Goal: Find specific page/section: Find specific page/section

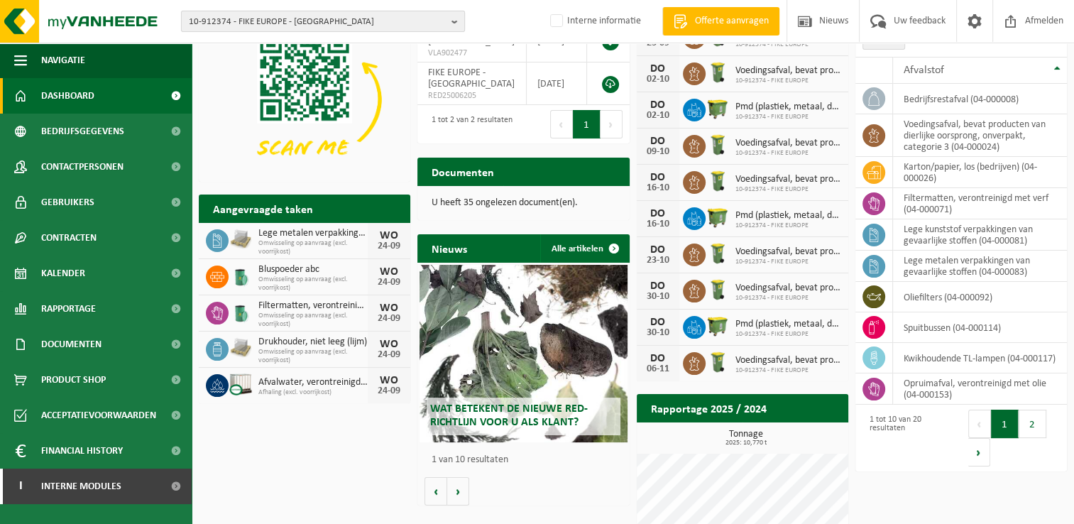
click at [241, 17] on span "10-912374 - FIKE EUROPE - [GEOGRAPHIC_DATA]" at bounding box center [317, 21] width 257 height 21
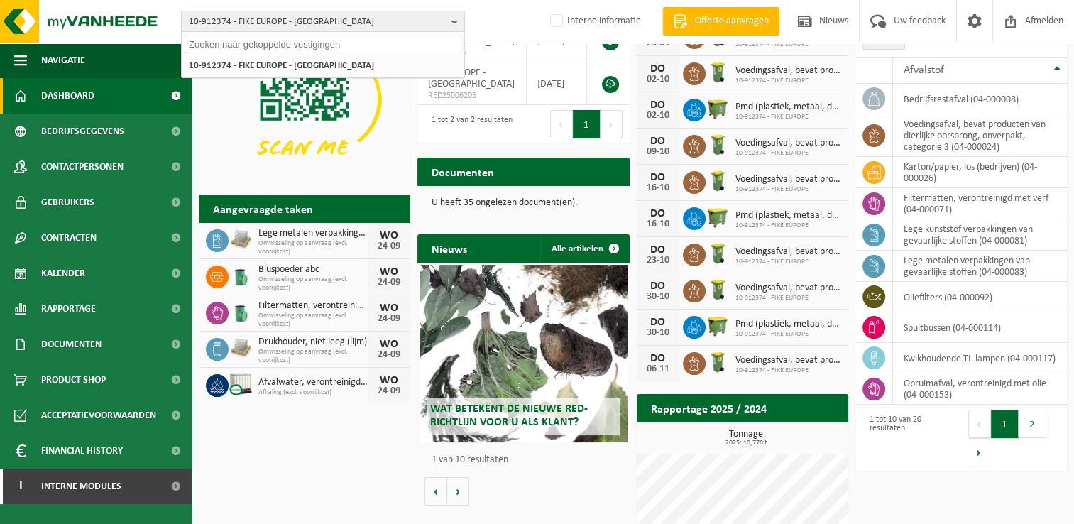
click at [257, 43] on input "text" at bounding box center [322, 44] width 277 height 18
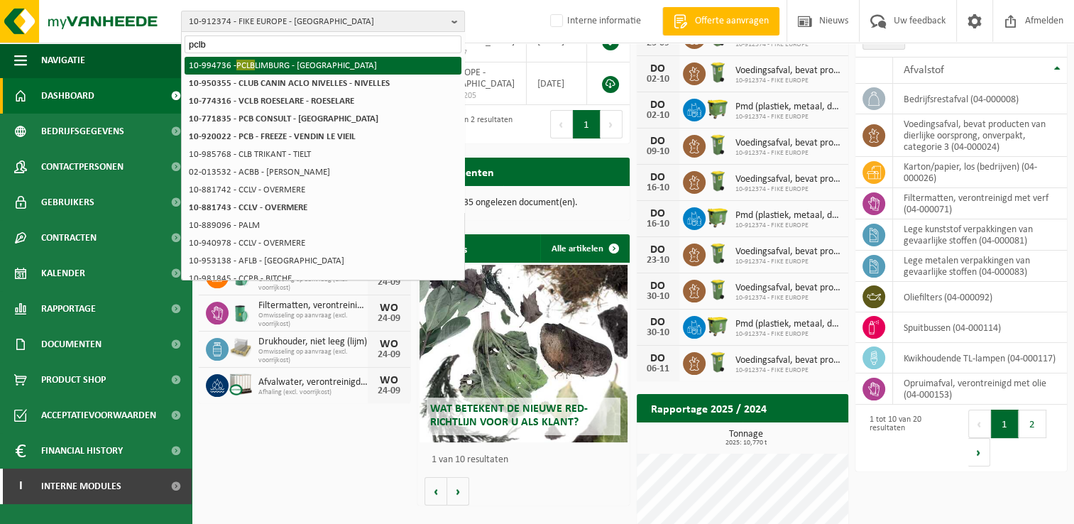
type input "pclb"
click at [267, 64] on li "10-994736 - PCLB LIMBURG - [GEOGRAPHIC_DATA]" at bounding box center [322, 66] width 277 height 18
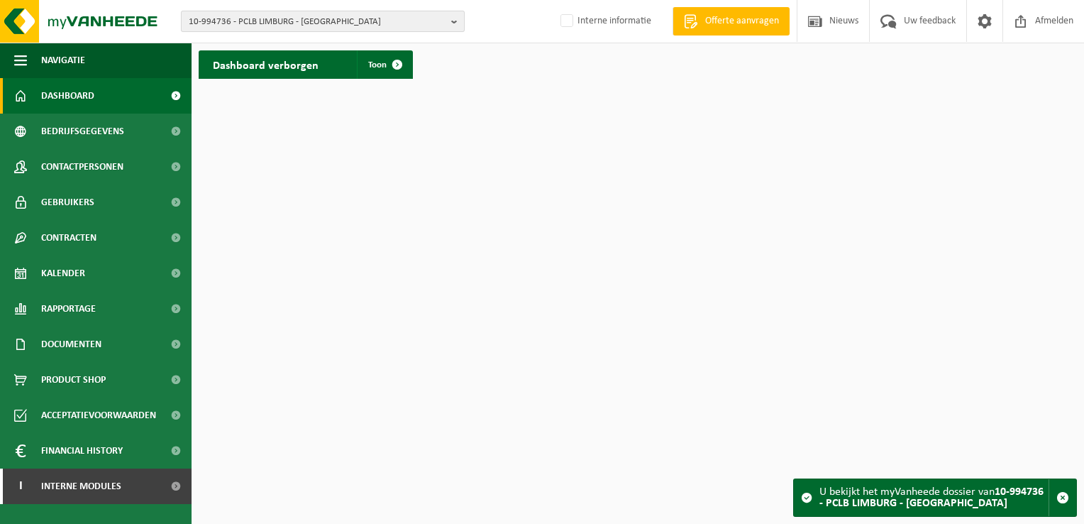
click at [451, 22] on b "button" at bounding box center [457, 21] width 13 height 20
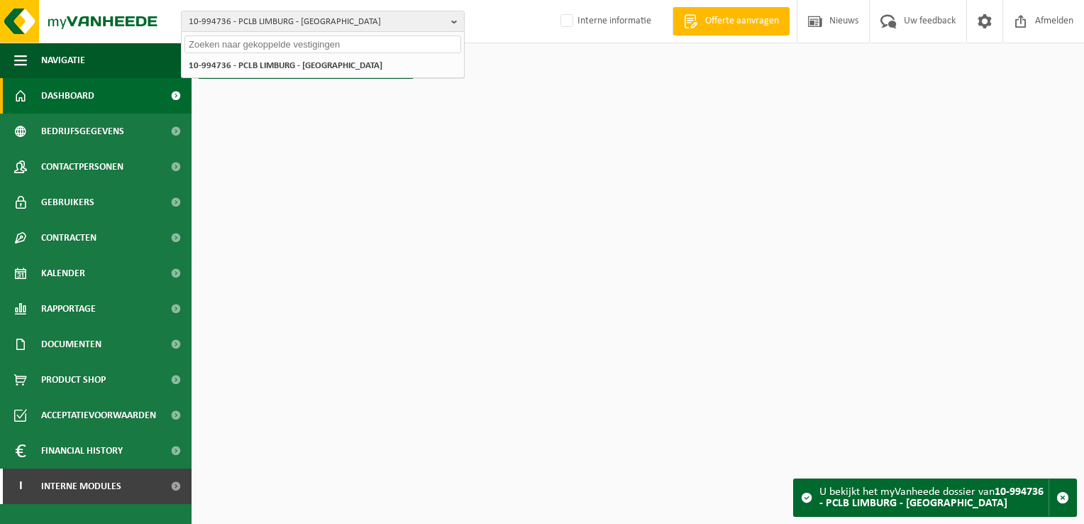
click at [272, 41] on input "text" at bounding box center [322, 44] width 277 height 18
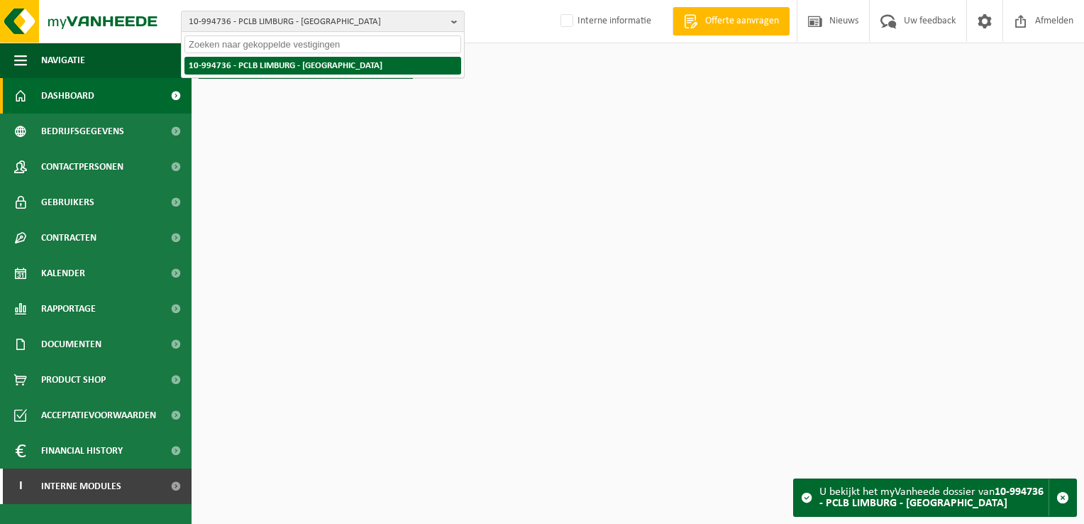
click at [265, 67] on li "10-994736 - PCLB LIMBURG - [GEOGRAPHIC_DATA]" at bounding box center [322, 66] width 277 height 18
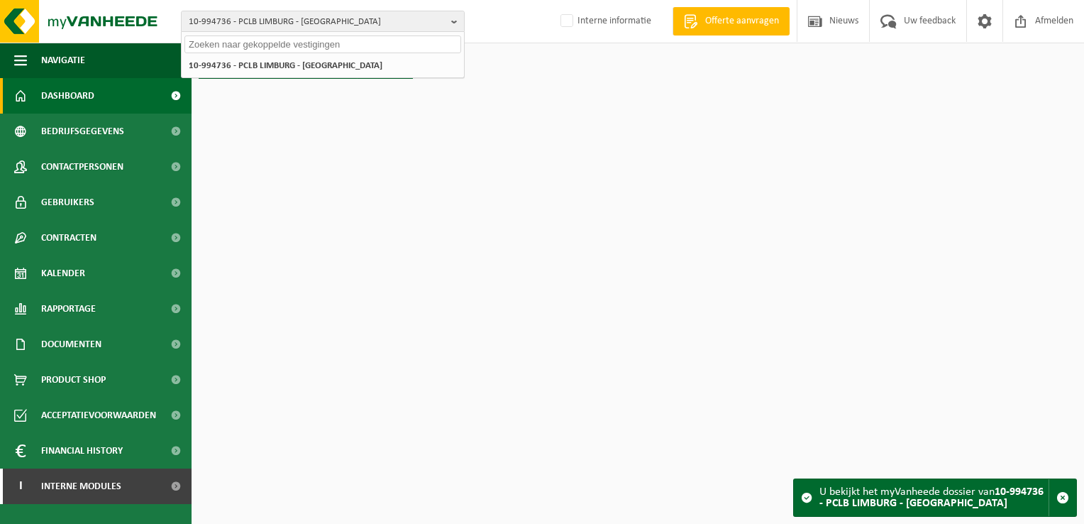
click at [338, 141] on html "10-994736 - PCLB LIMBURG - [GEOGRAPHIC_DATA] 10-994736 - PCLB LIMBURG - [GEOGRA…" at bounding box center [542, 262] width 1084 height 524
click at [268, 38] on input "text" at bounding box center [322, 44] width 277 height 18
type input "provincie [GEOGRAPHIC_DATA]"
drag, startPoint x: 227, startPoint y: 41, endPoint x: 175, endPoint y: 40, distance: 52.5
click at [175, 40] on div "10-994736 - [GEOGRAPHIC_DATA] - [GEOGRAPHIC_DATA] provincie [GEOGRAPHIC_DATA] 1…" at bounding box center [542, 21] width 1084 height 43
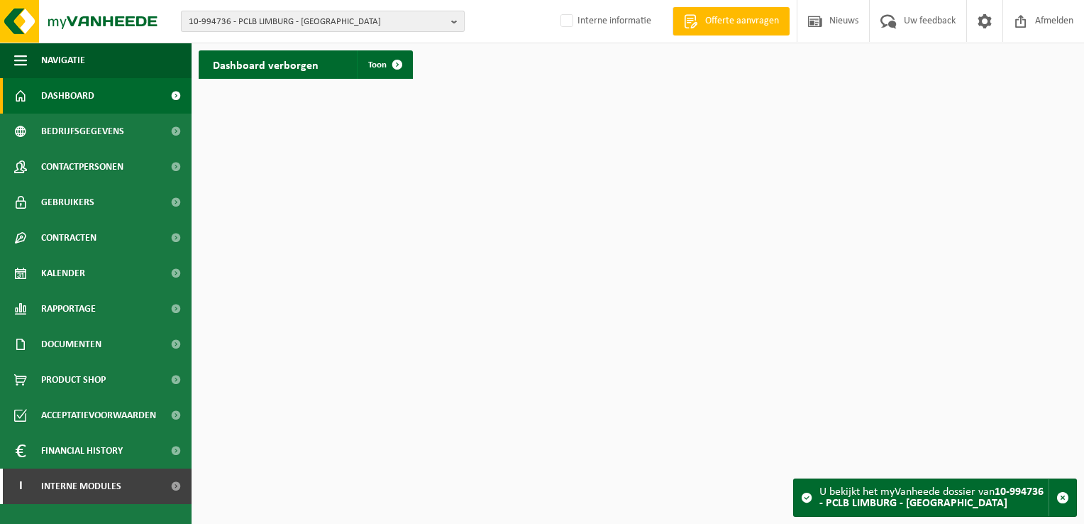
click at [301, 19] on span "10-994736 - PCLB LIMBURG - [GEOGRAPHIC_DATA]" at bounding box center [317, 21] width 257 height 21
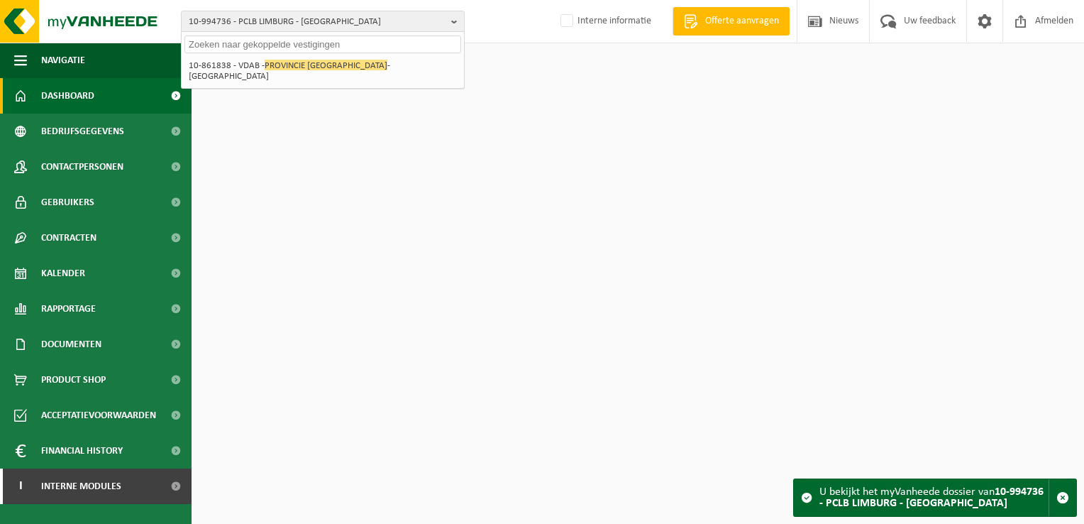
click at [294, 44] on input "text" at bounding box center [322, 44] width 277 height 18
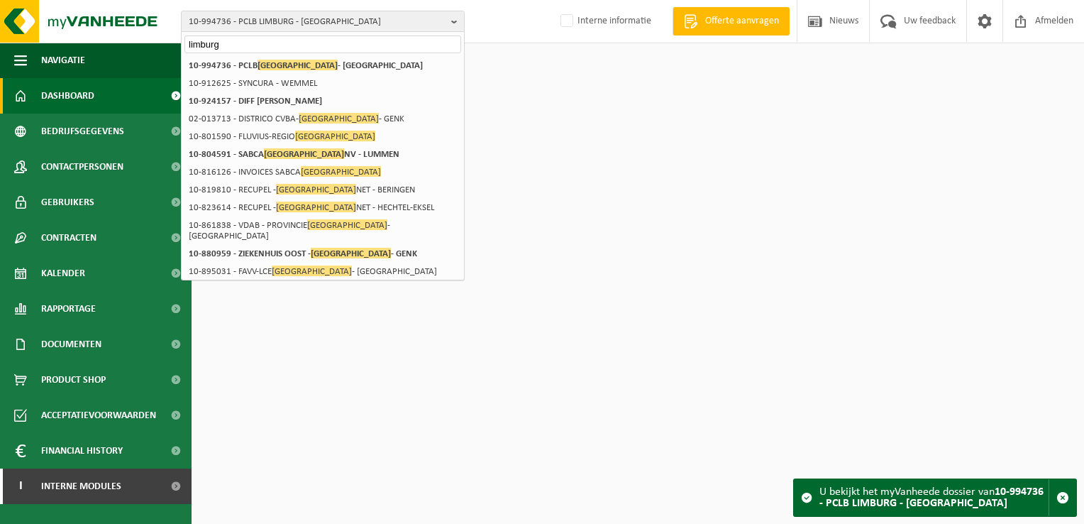
type input "limburg"
click at [369, 324] on html "10-994736 - PCLB [GEOGRAPHIC_DATA] - [GEOGRAPHIC_DATA] [GEOGRAPHIC_DATA] 10-994…" at bounding box center [542, 262] width 1084 height 524
click at [561, 163] on html "10-994736 - PCLB [GEOGRAPHIC_DATA] - [GEOGRAPHIC_DATA] [GEOGRAPHIC_DATA] 10-994…" at bounding box center [542, 262] width 1084 height 524
